Goal: Task Accomplishment & Management: Manage account settings

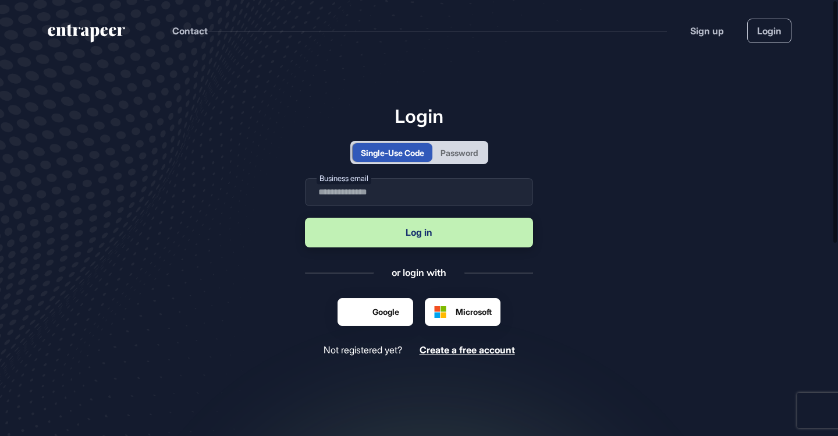
scroll to position [1, 1]
click at [457, 160] on div "Password" at bounding box center [459, 152] width 54 height 19
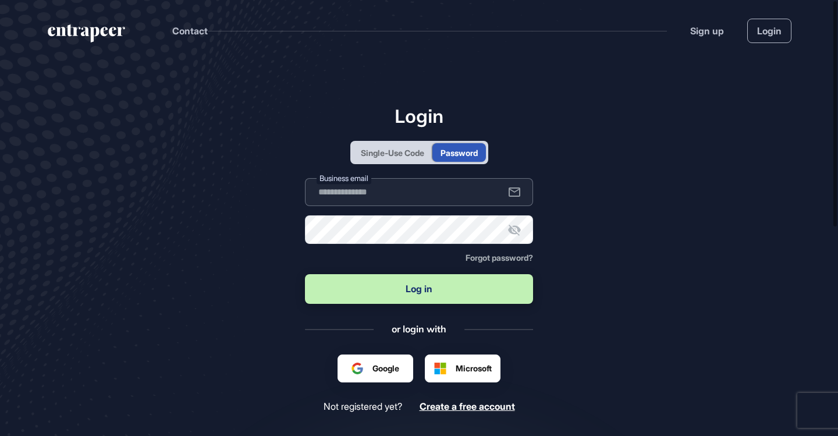
click at [423, 195] on input "text" at bounding box center [419, 192] width 228 height 28
type input "**"
type input "**********"
click at [374, 285] on button "Log in" at bounding box center [419, 289] width 228 height 30
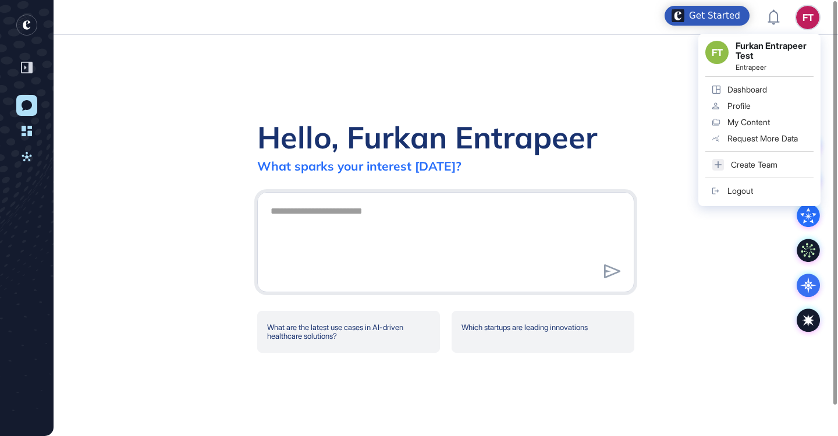
click at [743, 193] on div "Logout" at bounding box center [741, 190] width 26 height 9
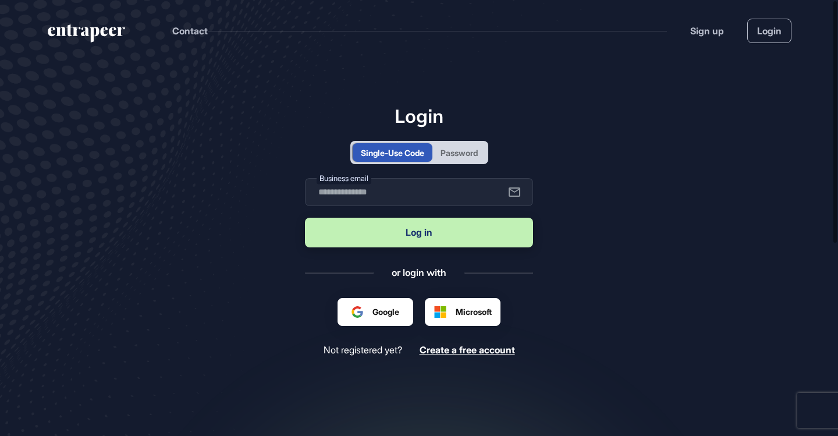
click at [382, 314] on div "Google ile oturum açın. Yeni sekmede açılır" at bounding box center [397, 317] width 90 height 12
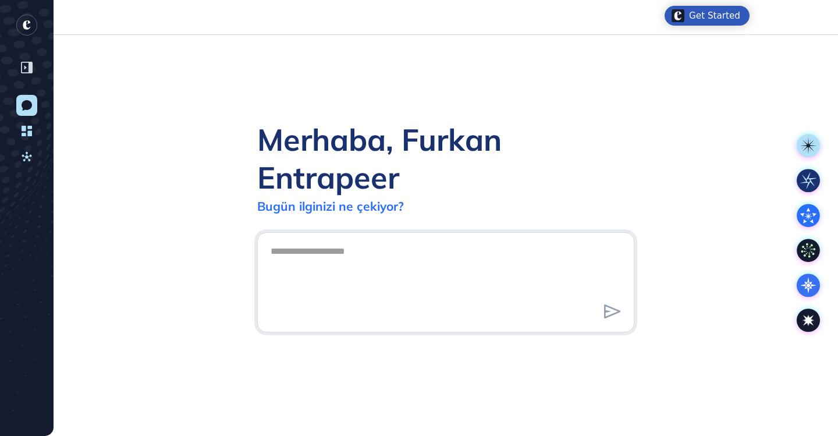
scroll to position [1, 1]
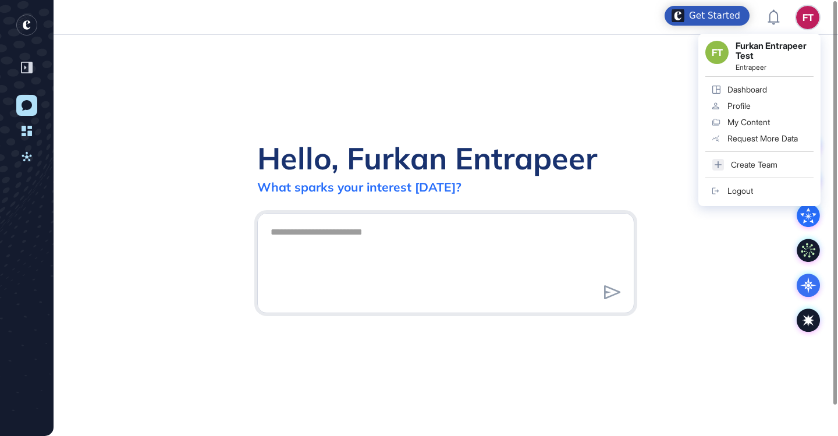
click at [742, 189] on div "Logout" at bounding box center [741, 190] width 26 height 9
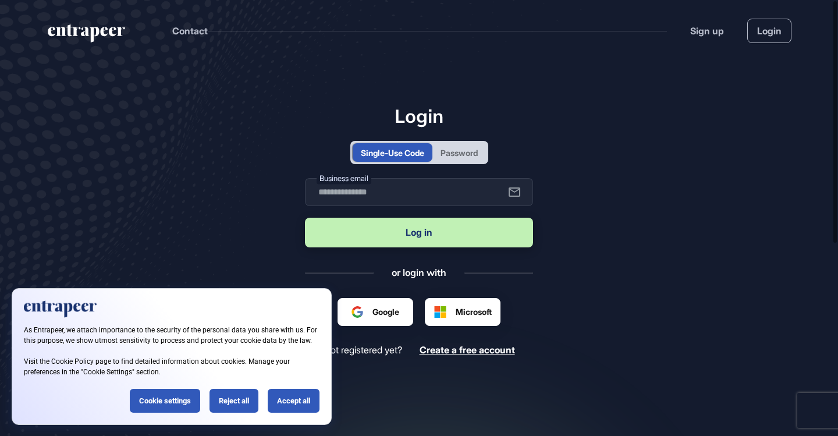
scroll to position [1, 1]
click at [374, 186] on input "text" at bounding box center [419, 192] width 228 height 28
type input "**********"
click at [509, 235] on button "Log in" at bounding box center [419, 233] width 228 height 30
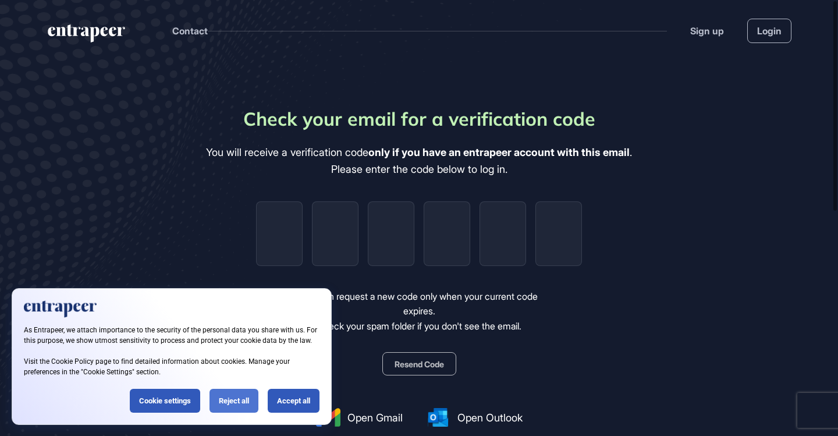
click at [231, 395] on div "Reject all" at bounding box center [234, 401] width 49 height 24
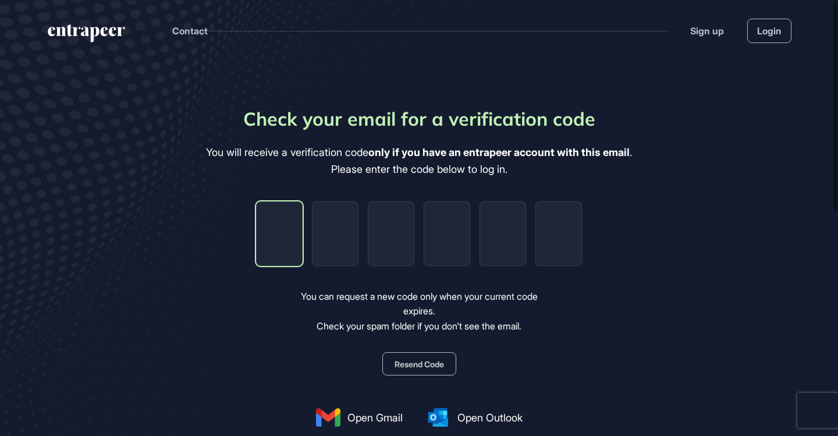
click at [280, 244] on input "tel" at bounding box center [279, 233] width 47 height 65
paste input "*"
type input "*"
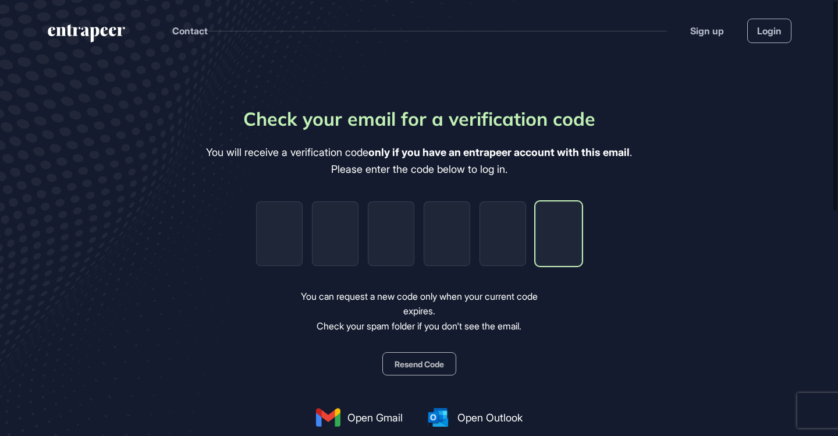
type input "*"
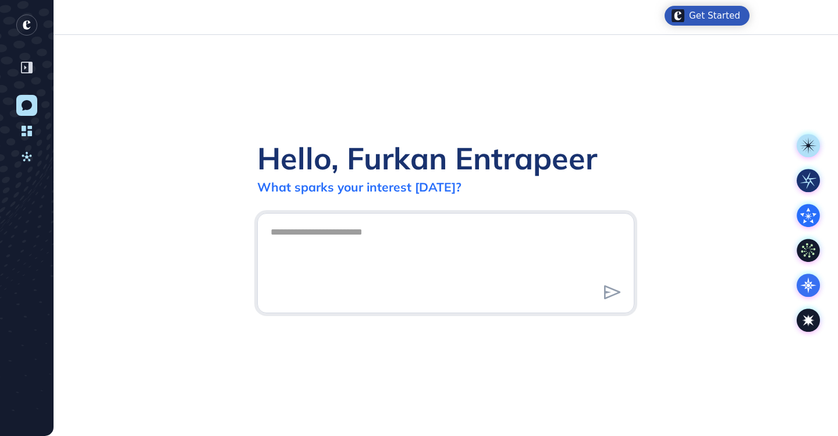
scroll to position [1, 1]
